Goal: Task Accomplishment & Management: Manage account settings

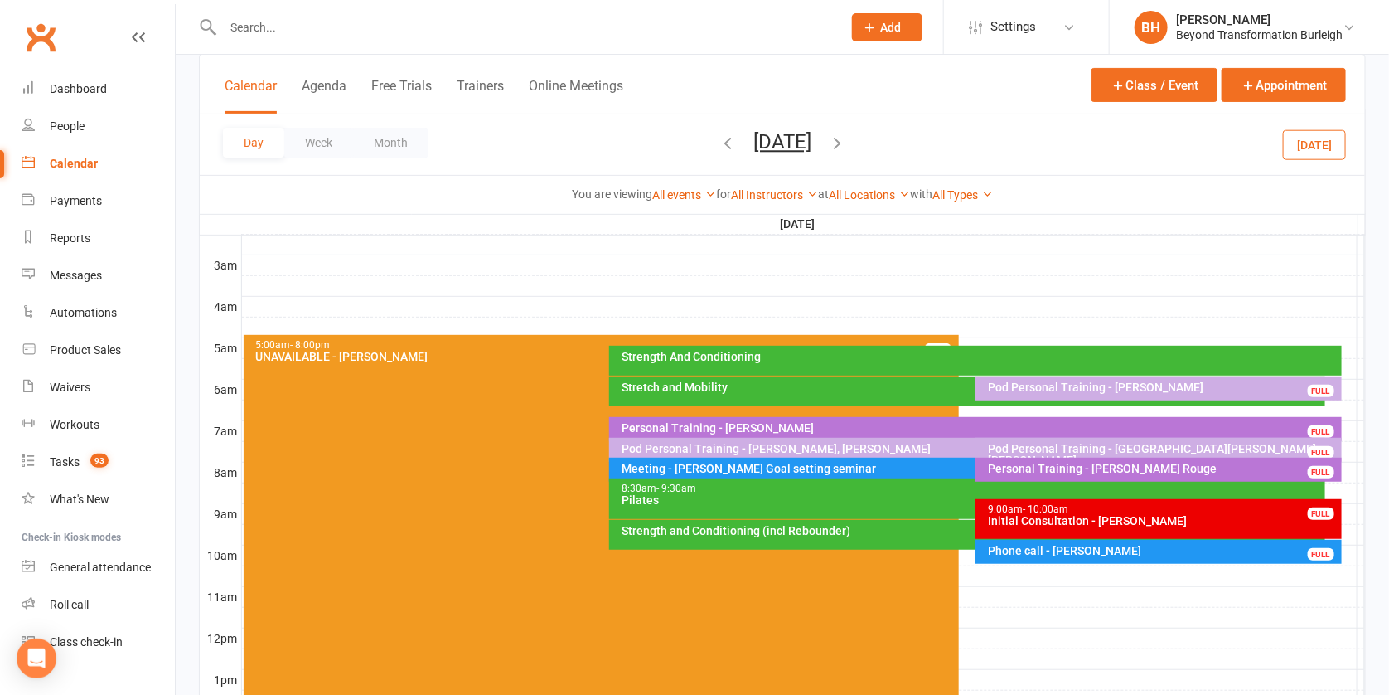
click at [763, 135] on button "[DATE]" at bounding box center [782, 141] width 58 height 23
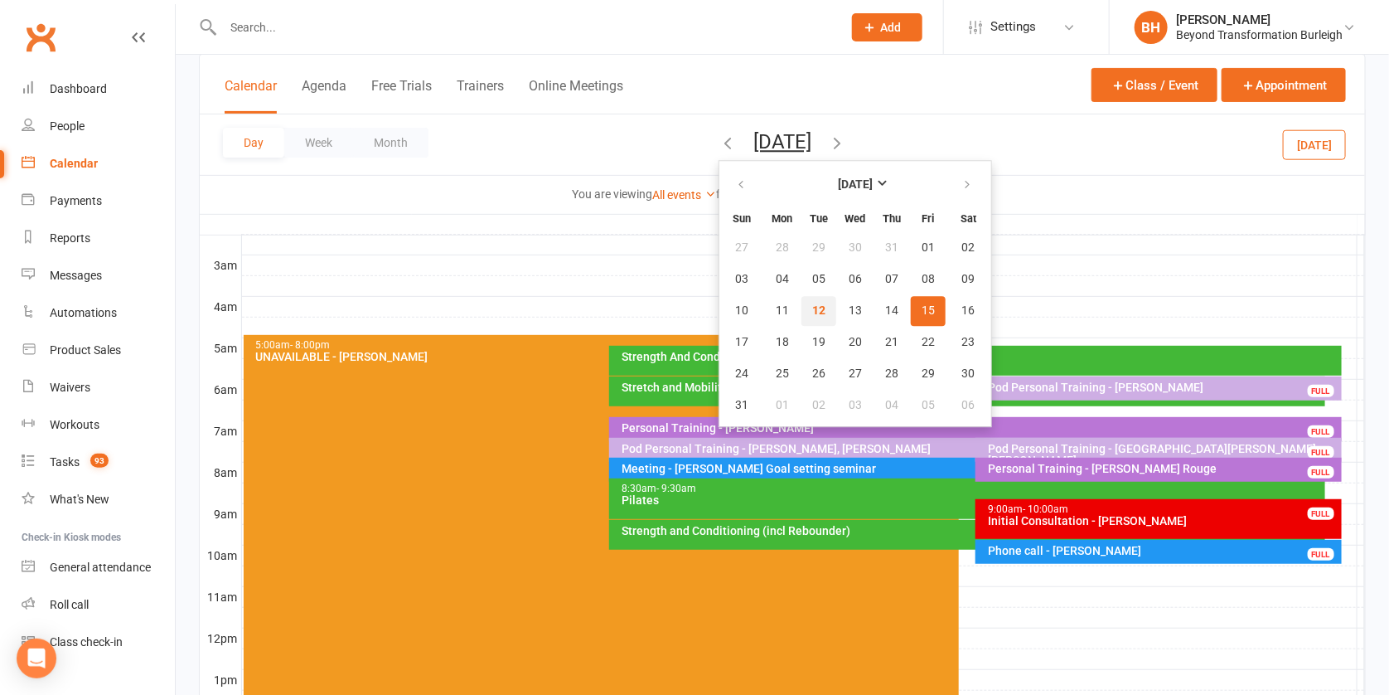
click at [812, 304] on span "12" at bounding box center [818, 310] width 13 height 13
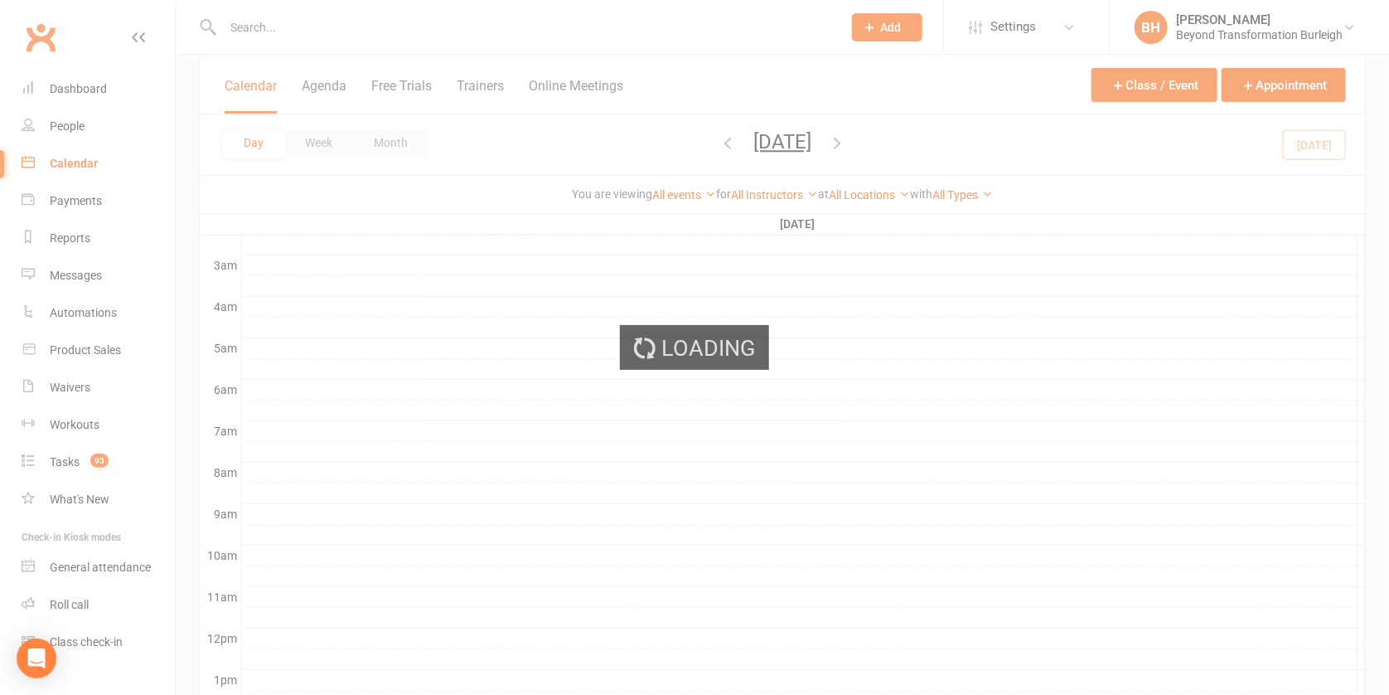
scroll to position [524, 0]
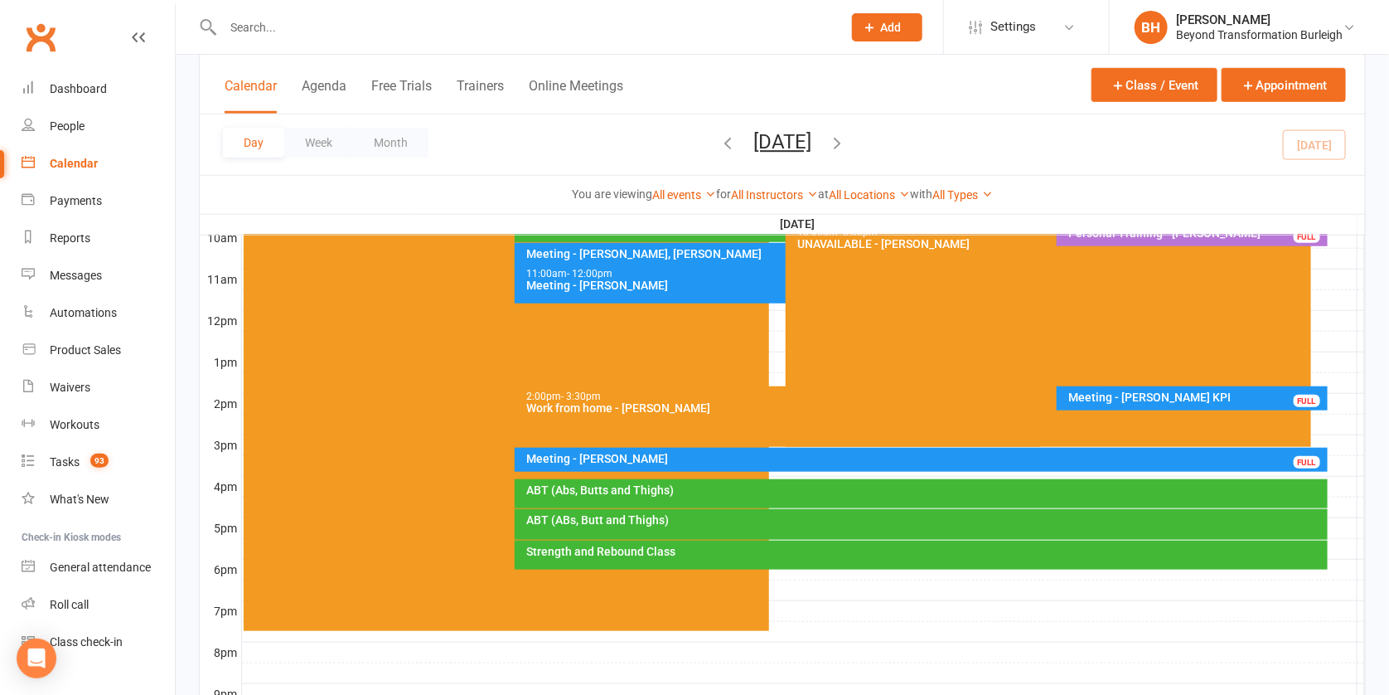
click at [811, 137] on button "[DATE]" at bounding box center [782, 141] width 58 height 23
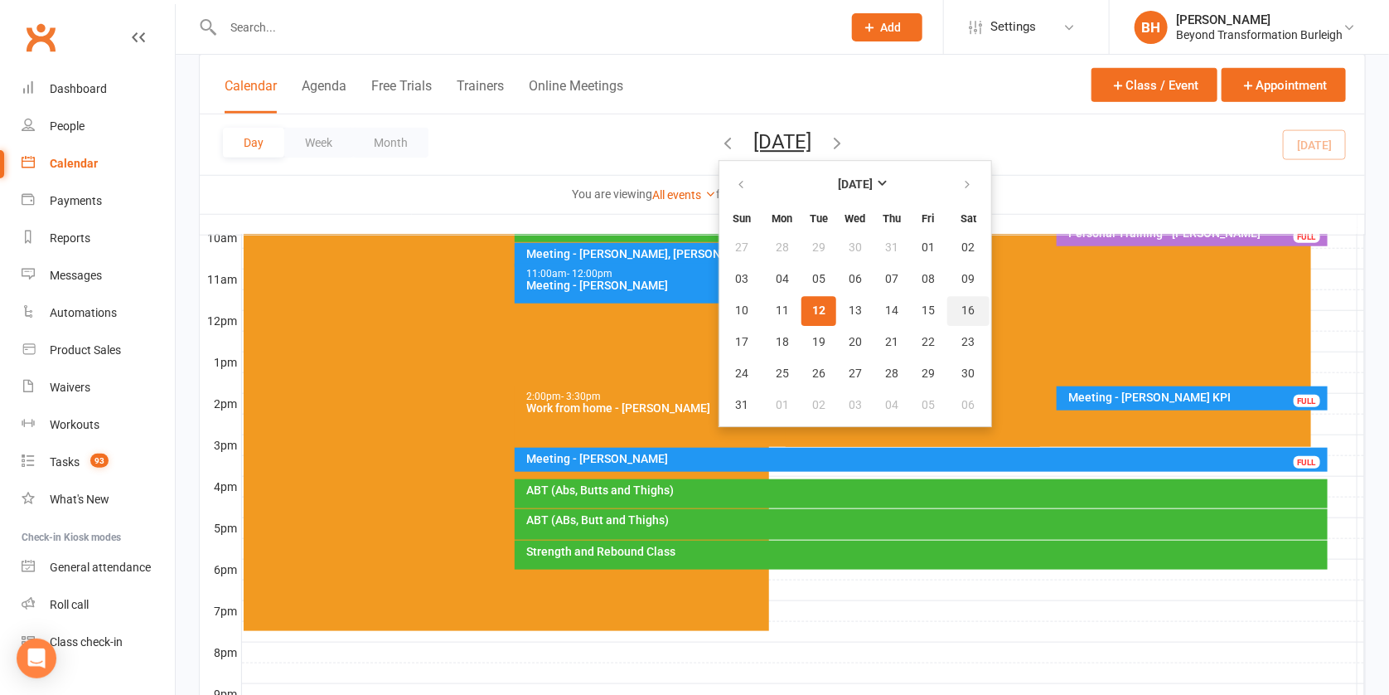
click at [947, 302] on button "16" at bounding box center [968, 311] width 42 height 30
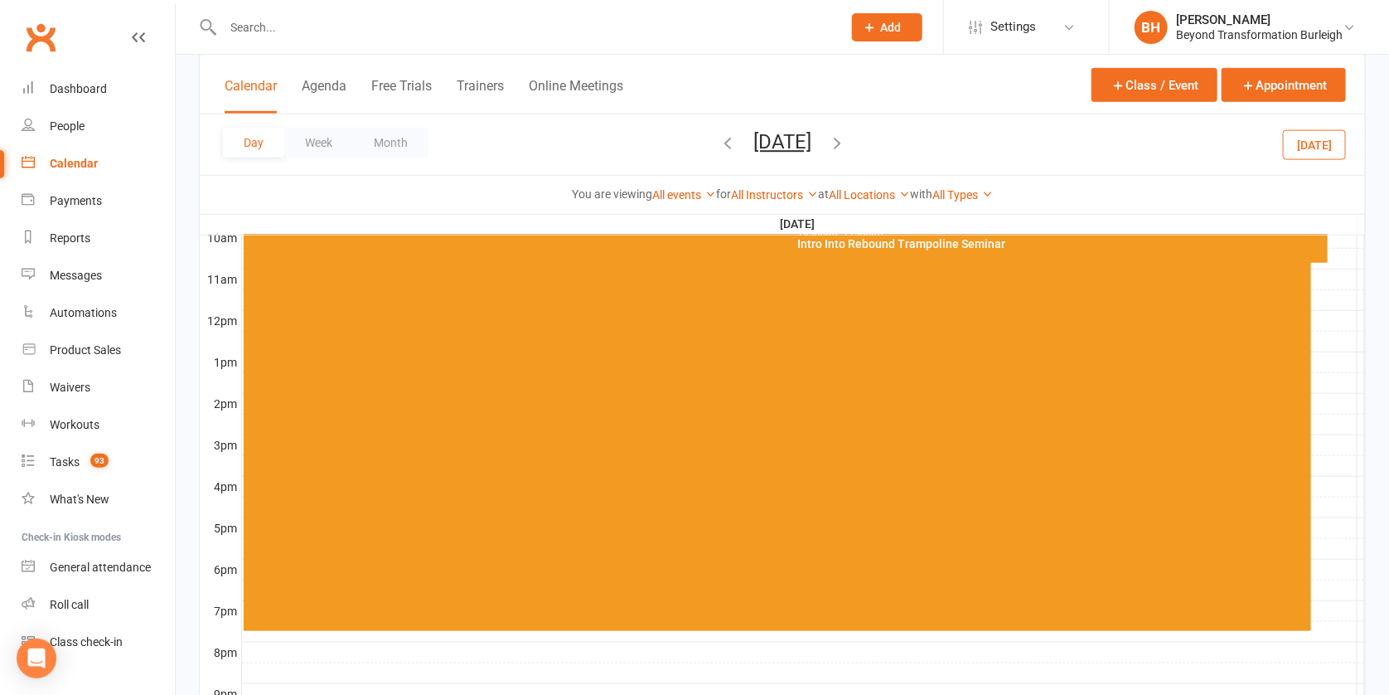
scroll to position [343, 0]
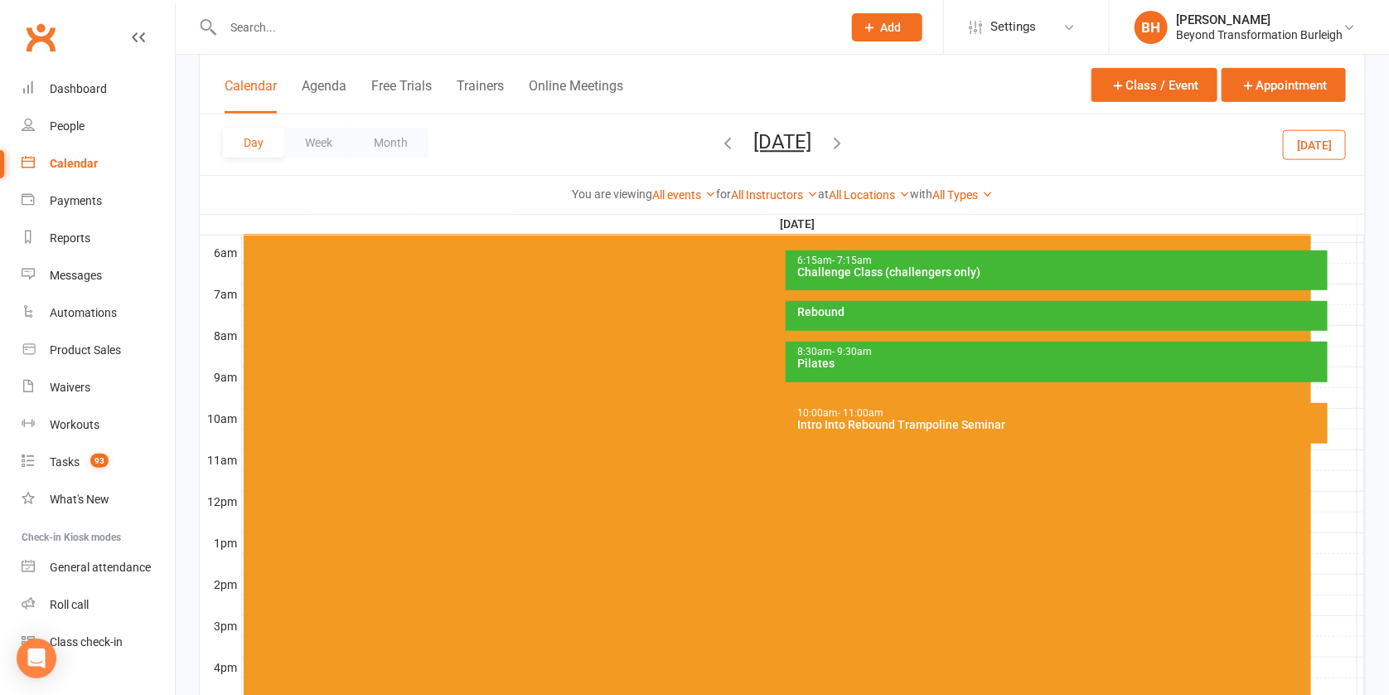
click at [924, 426] on div "Intro Into Rebound Trampoline Seminar" at bounding box center [1060, 425] width 527 height 12
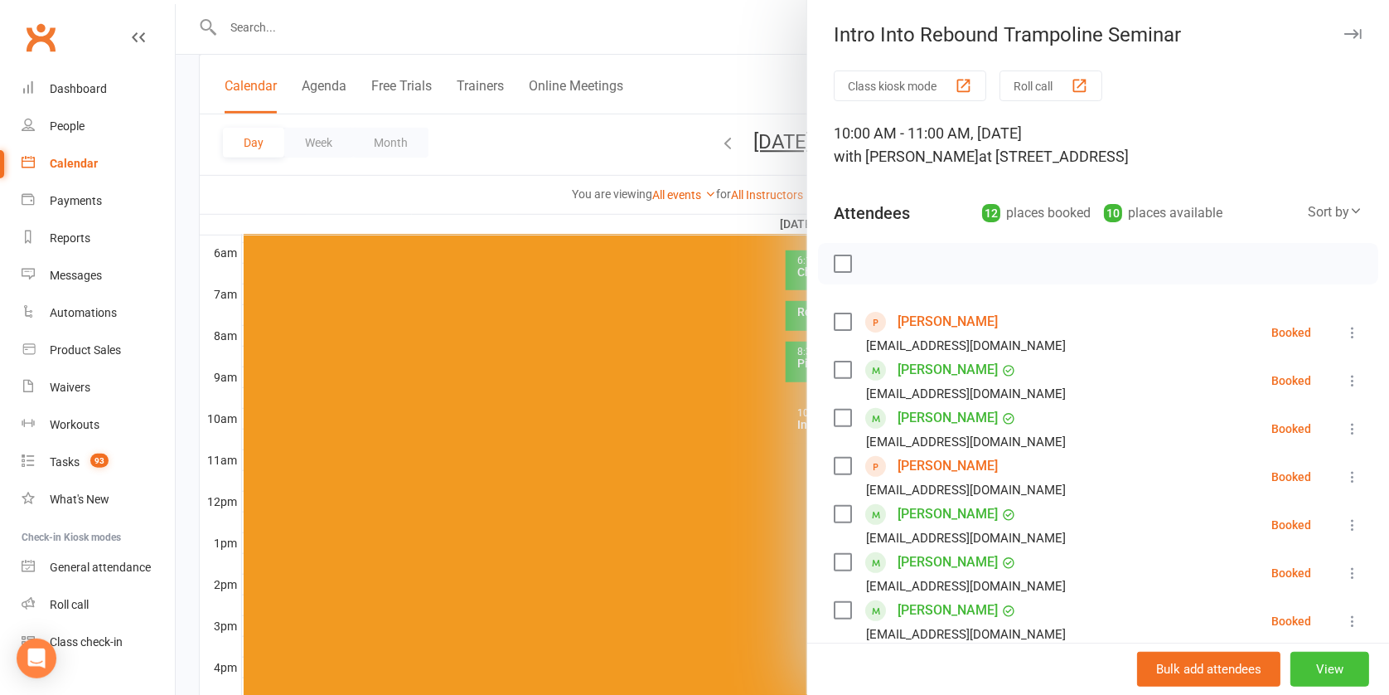
click at [1309, 671] on button "View" at bounding box center [1330, 668] width 79 height 35
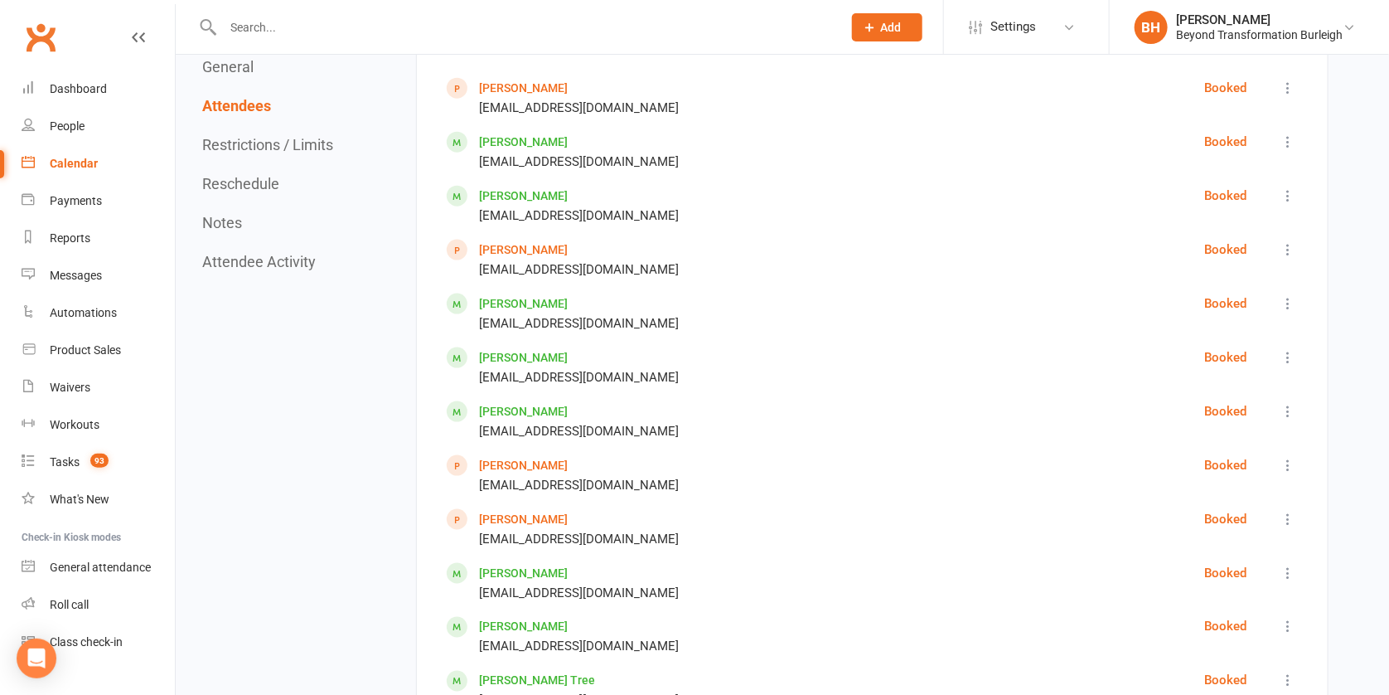
scroll to position [1511, 0]
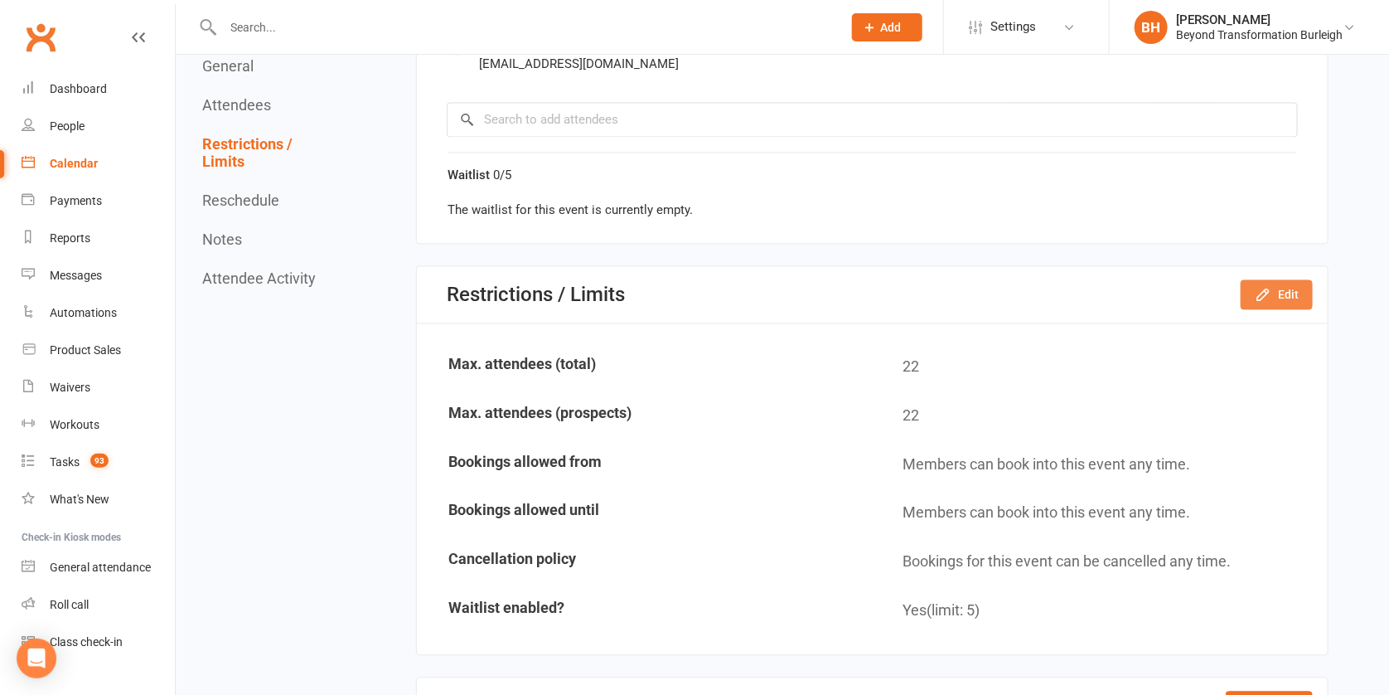
click at [1270, 286] on icon "button" at bounding box center [1263, 294] width 17 height 17
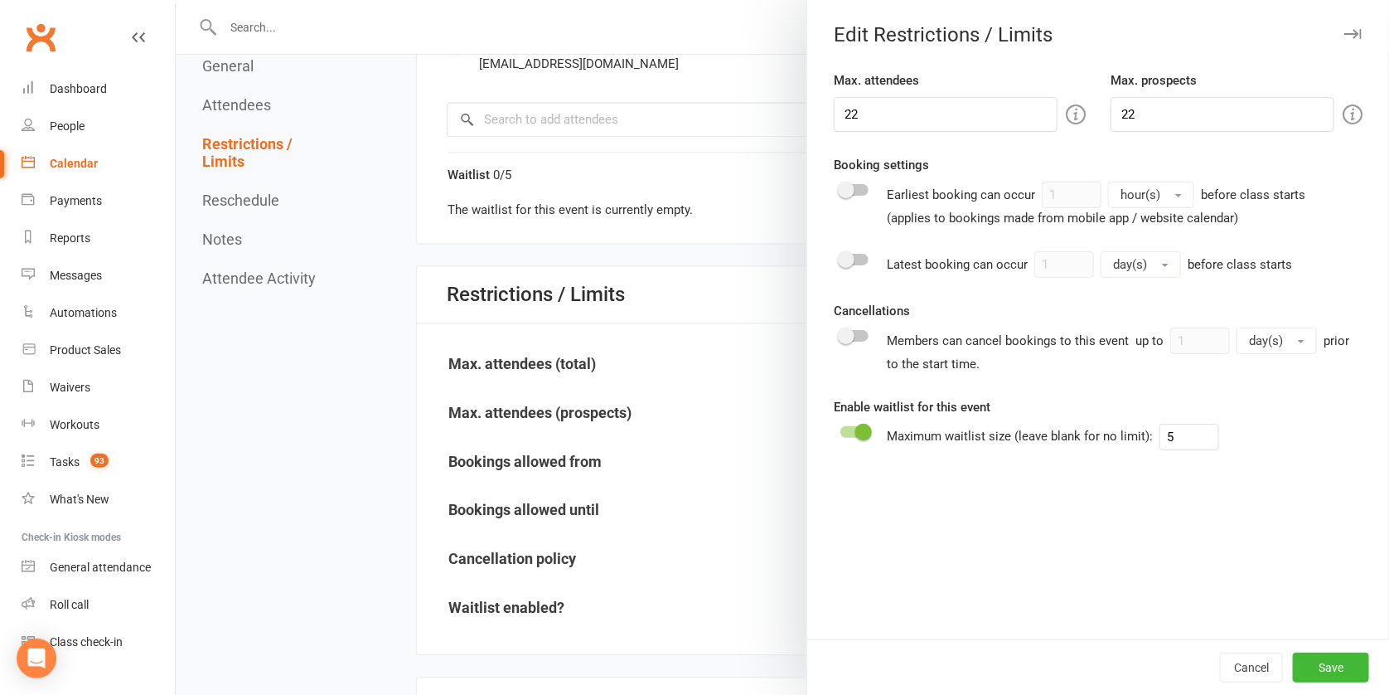
click at [653, 325] on div at bounding box center [782, 347] width 1213 height 695
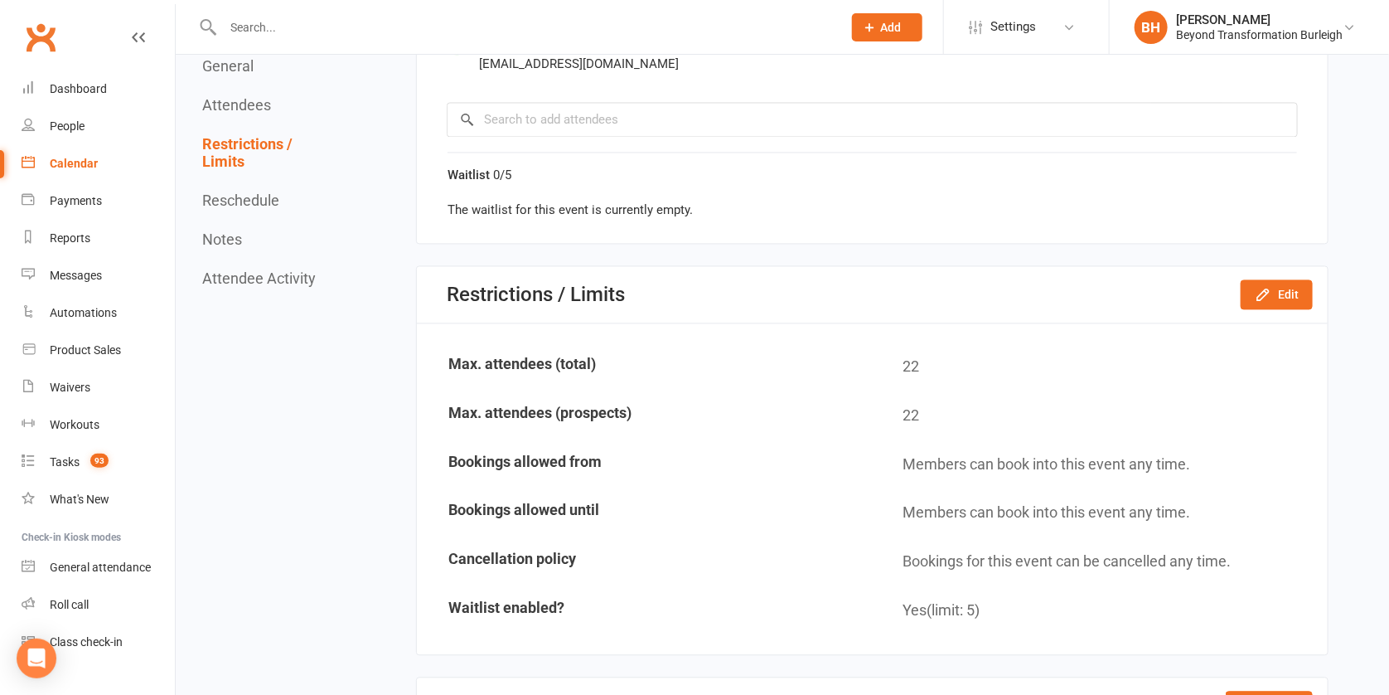
scroll to position [216, 0]
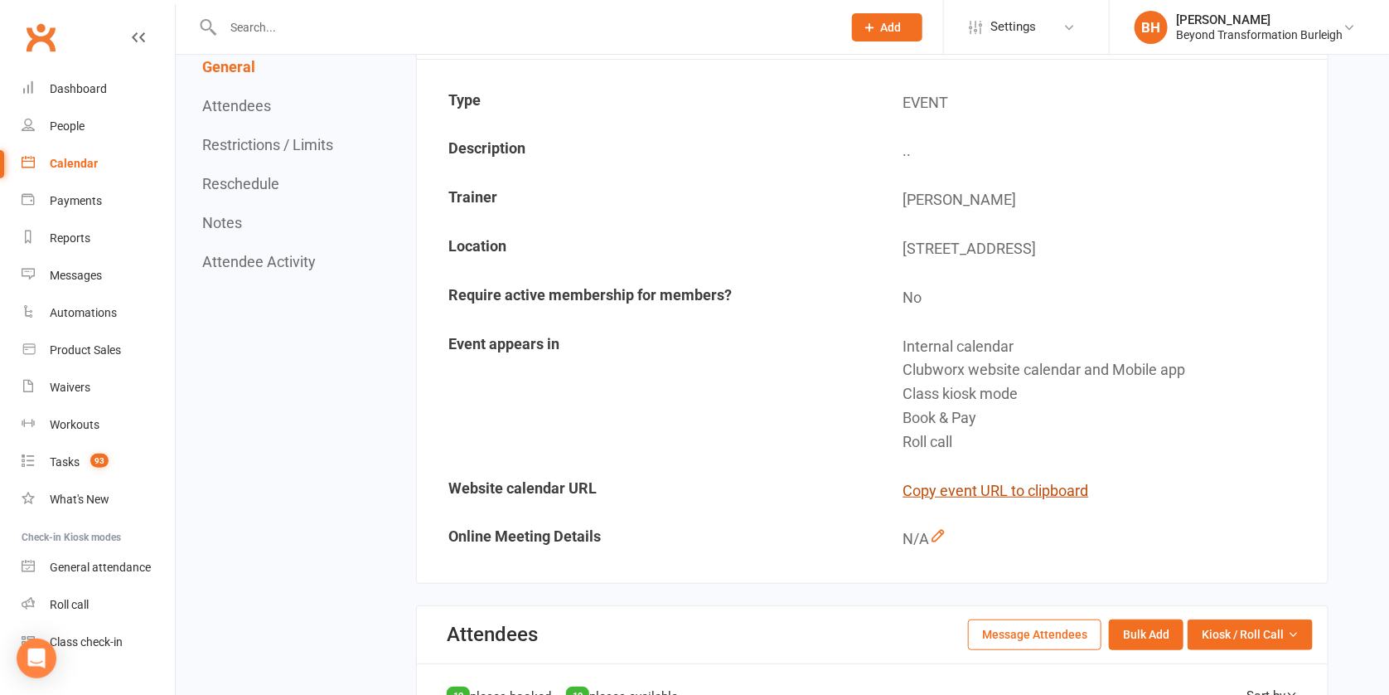
click at [1048, 479] on button "Copy event URL to clipboard" at bounding box center [996, 491] width 186 height 24
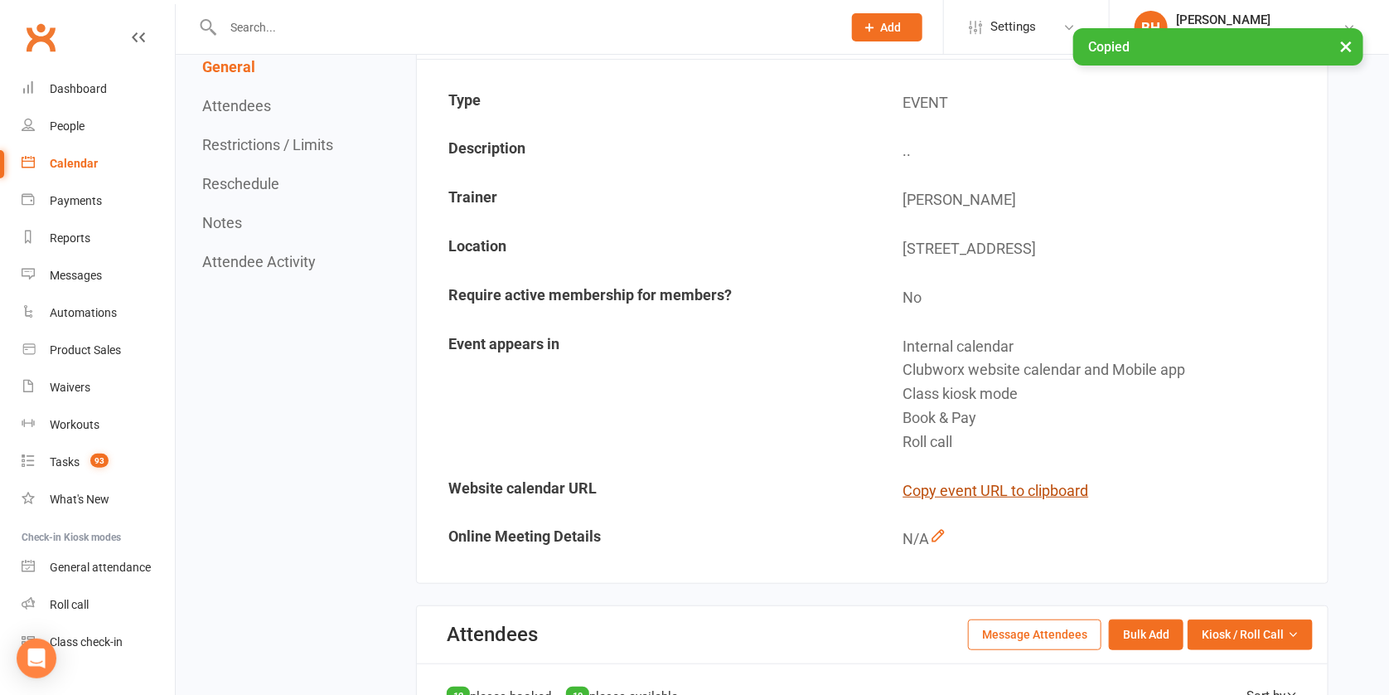
scroll to position [216, 0]
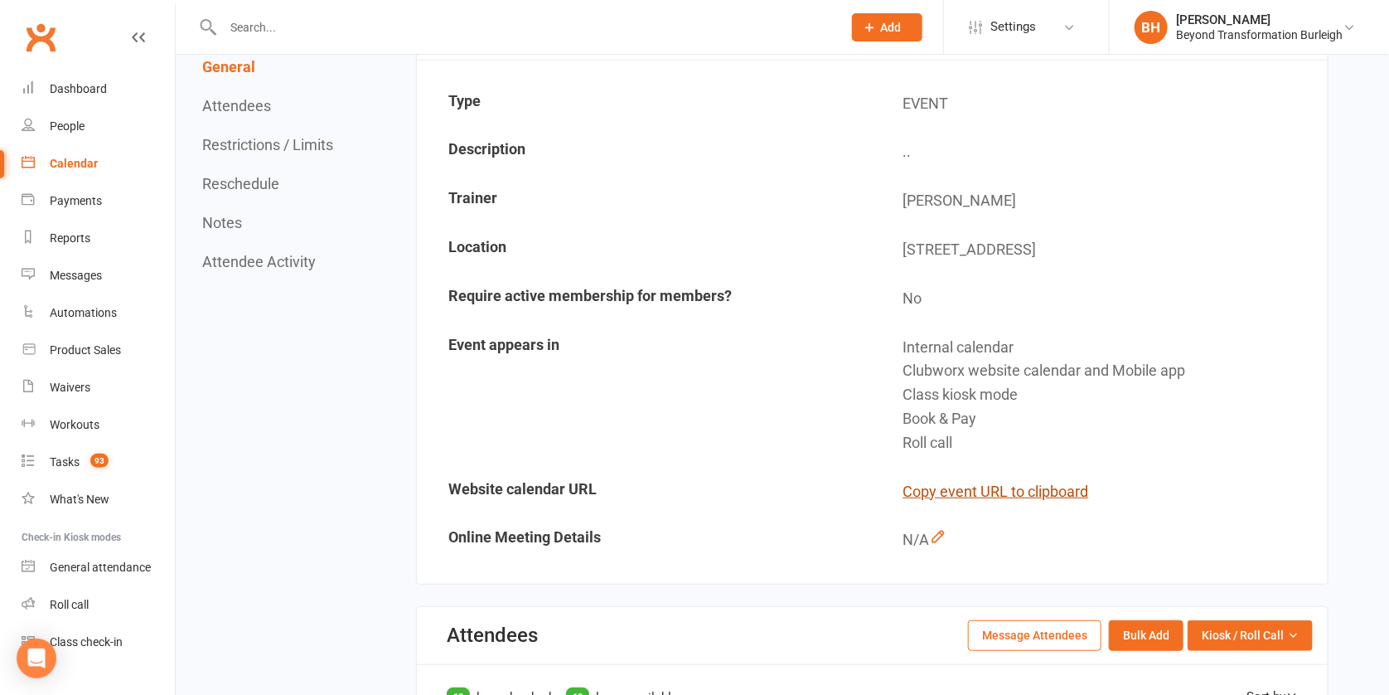
click at [995, 484] on button "Copy event URL to clipboard" at bounding box center [996, 492] width 186 height 24
click at [964, 483] on button "Copy event URL to clipboard" at bounding box center [996, 492] width 186 height 24
